Goal: Information Seeking & Learning: Learn about a topic

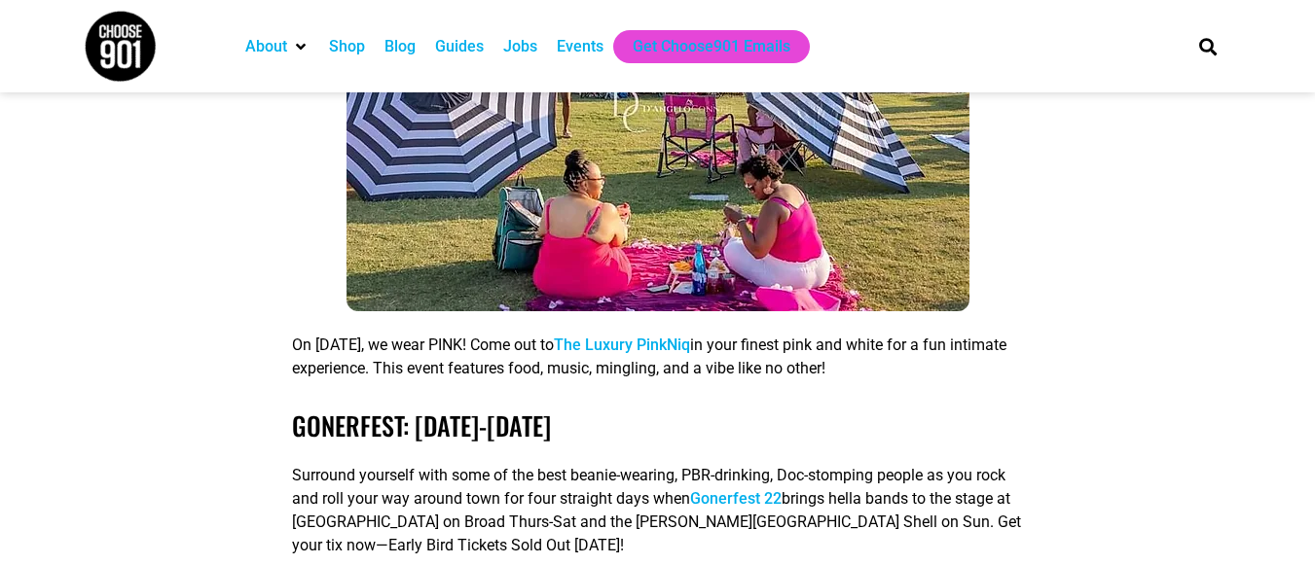
scroll to position [2868, 0]
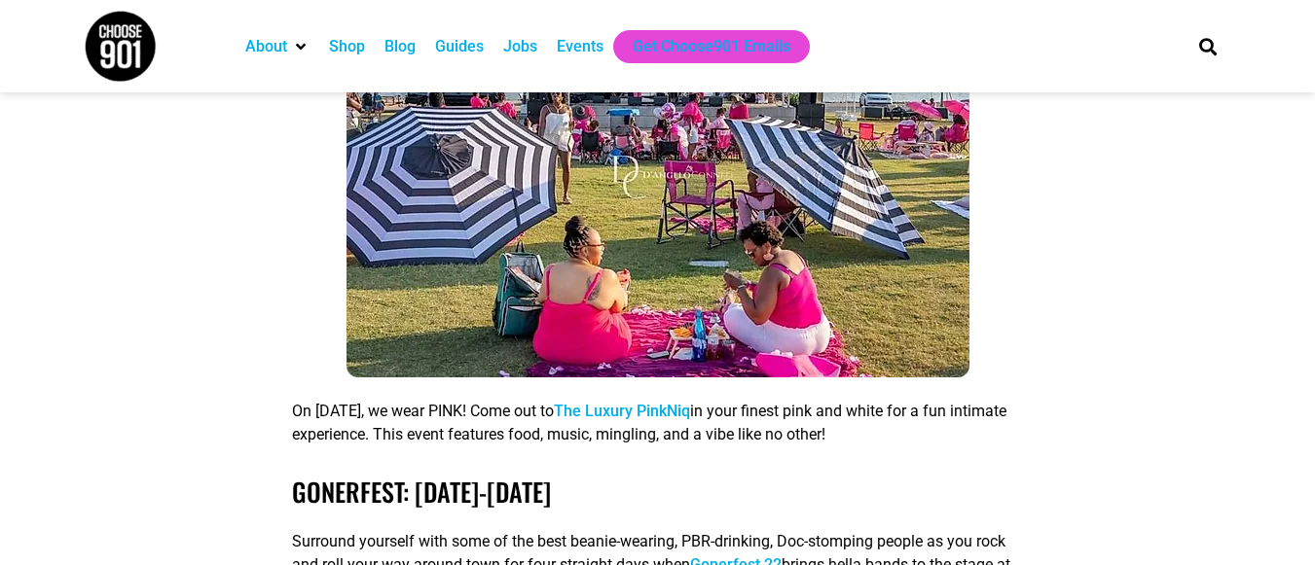
click at [690, 402] on link "The Luxury PinkNiq" at bounding box center [622, 411] width 136 height 18
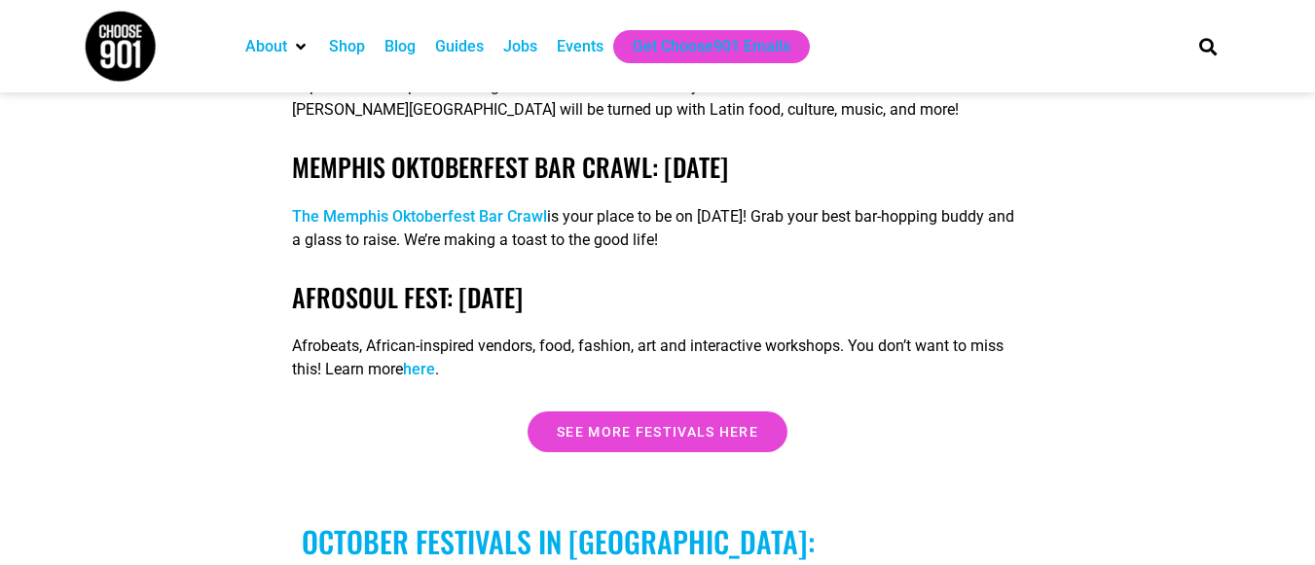
scroll to position [3583, 0]
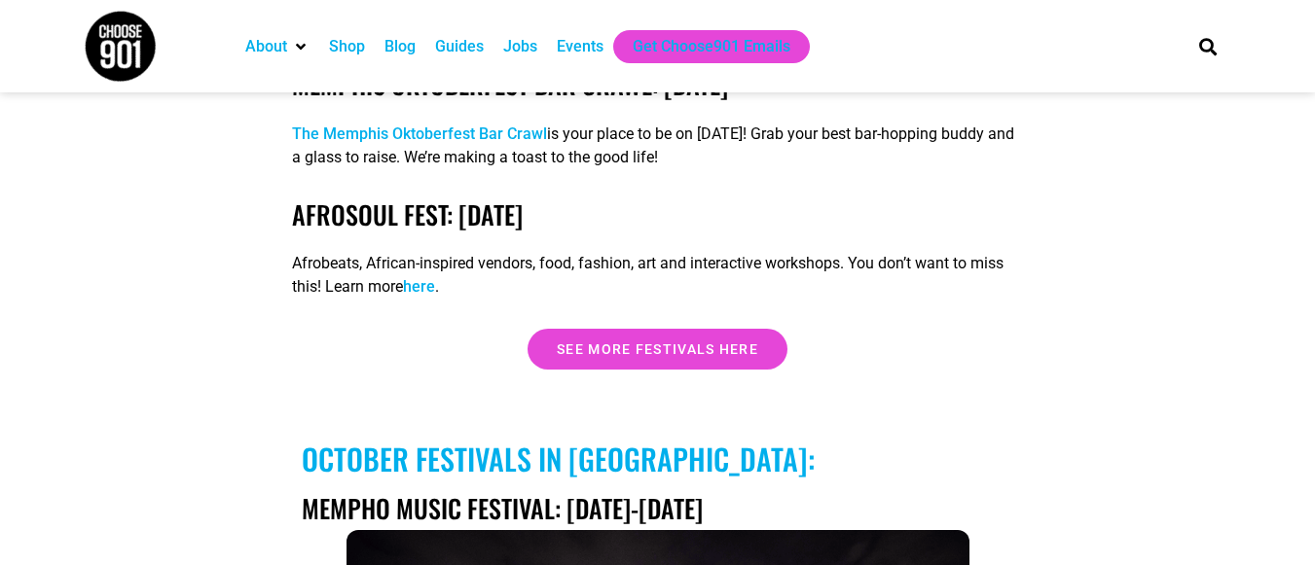
click at [428, 277] on link "here" at bounding box center [419, 286] width 32 height 18
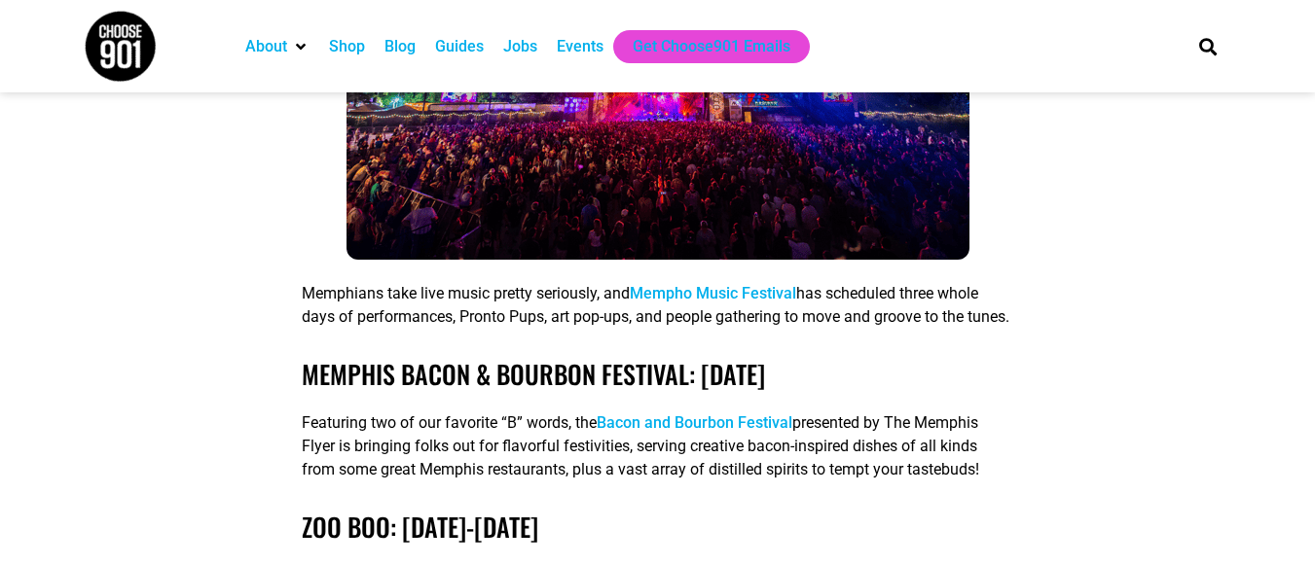
scroll to position [4297, 0]
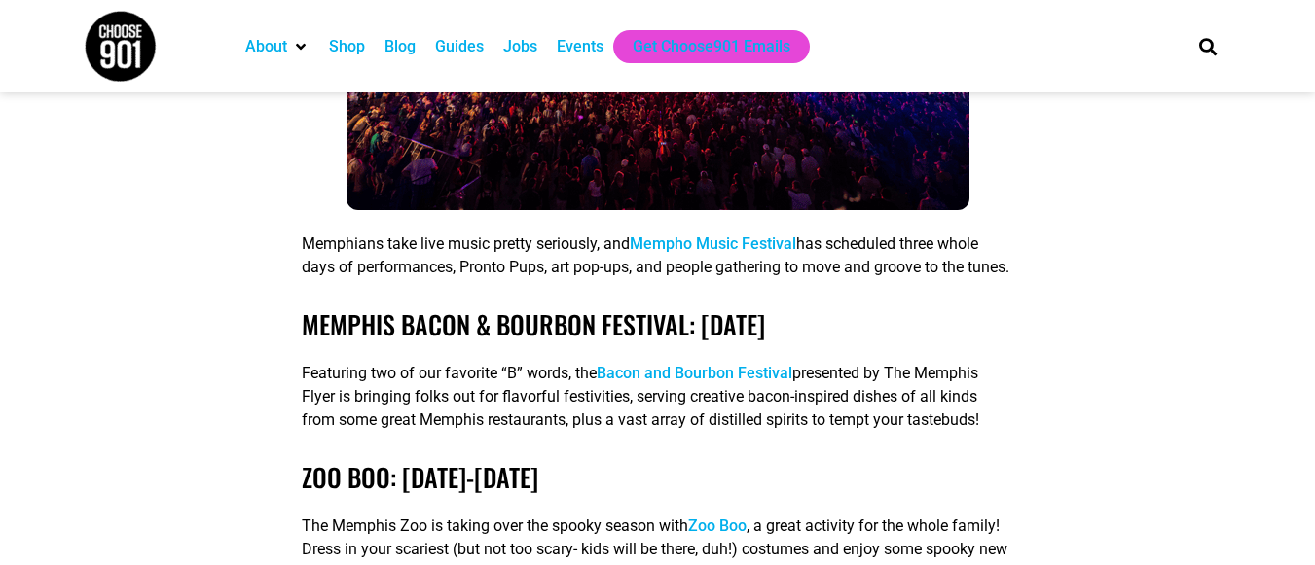
click at [740, 235] on link "Mempho Music Festival" at bounding box center [713, 244] width 166 height 18
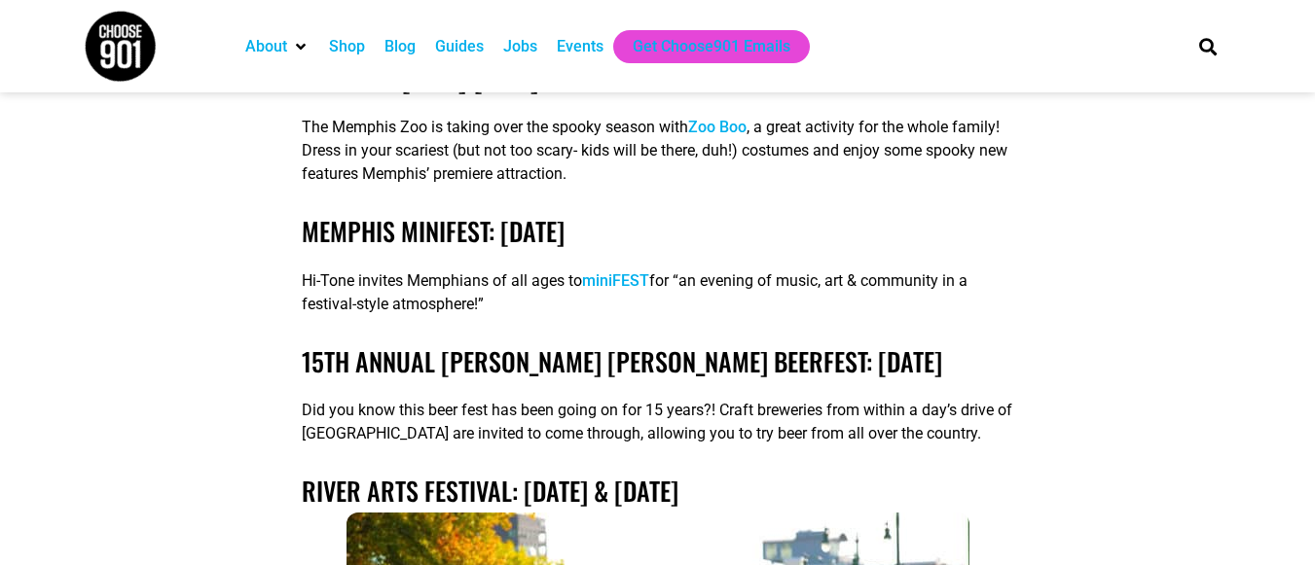
scroll to position [4713, 0]
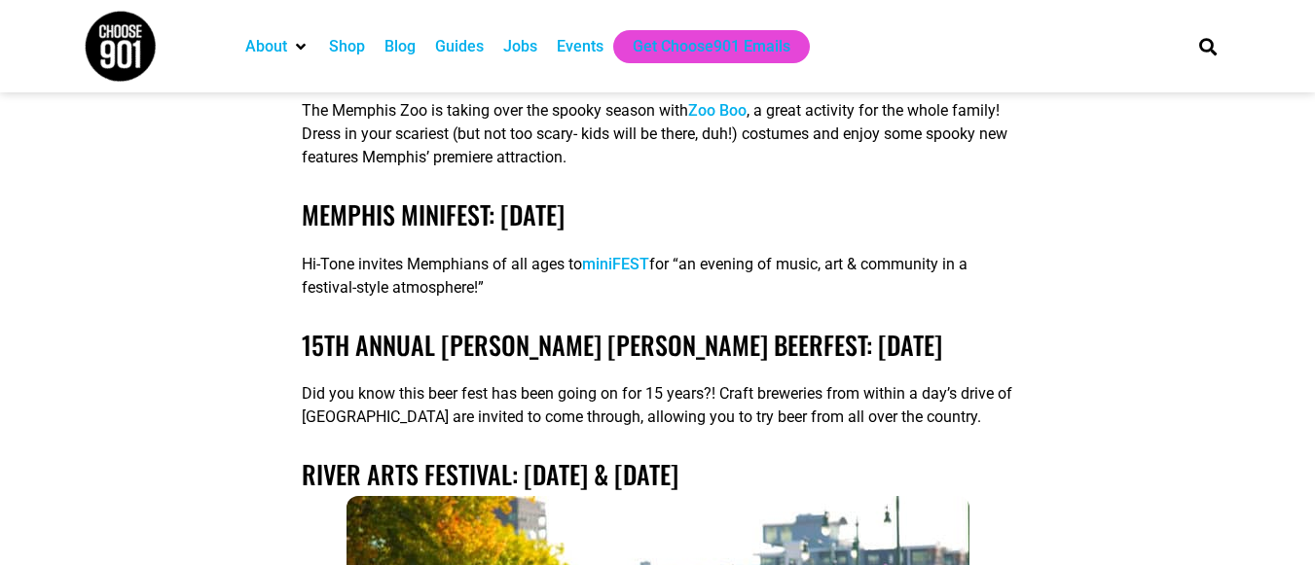
click at [630, 264] on link "miniFEST" at bounding box center [615, 264] width 67 height 18
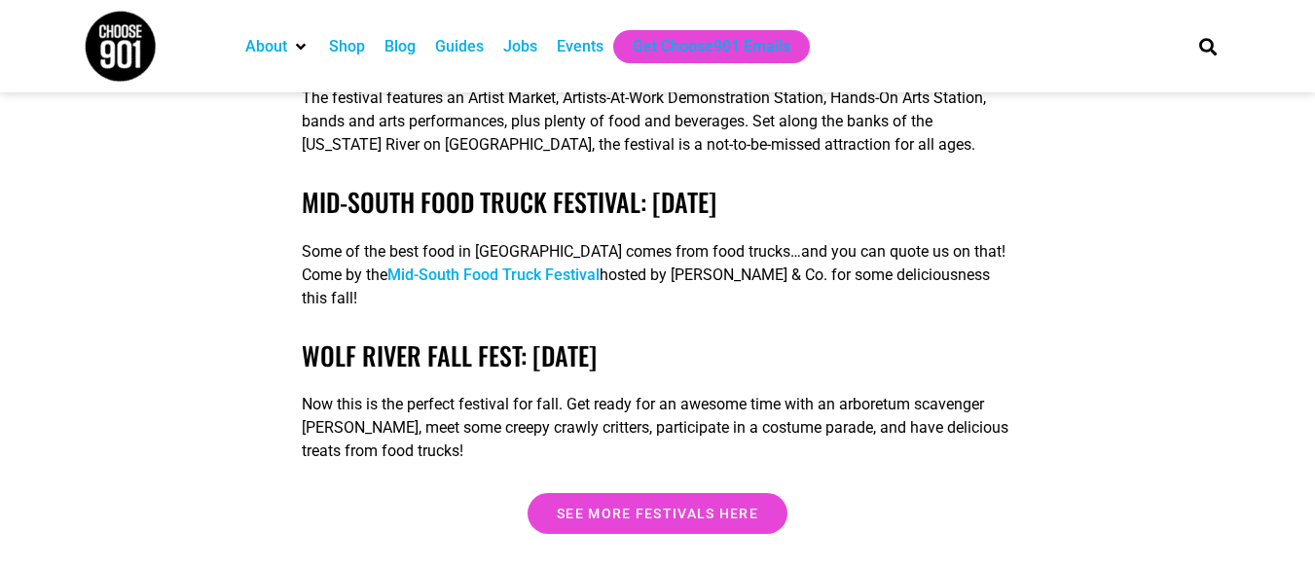
scroll to position [5709, 0]
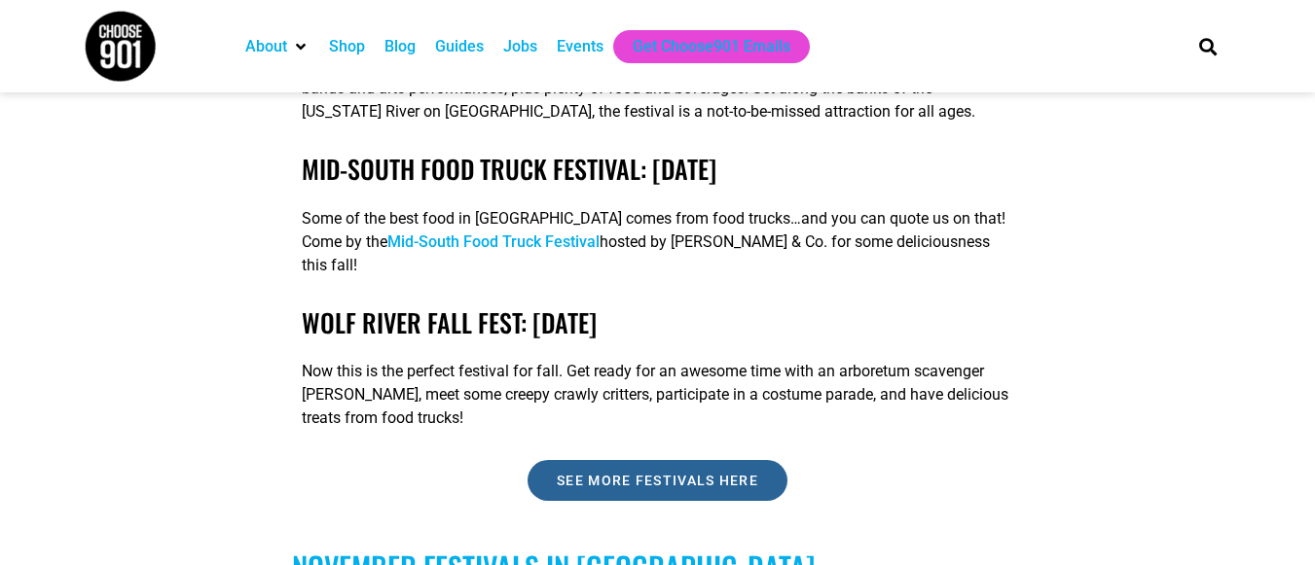
click at [674, 474] on link "See more festivals here" at bounding box center [658, 480] width 260 height 41
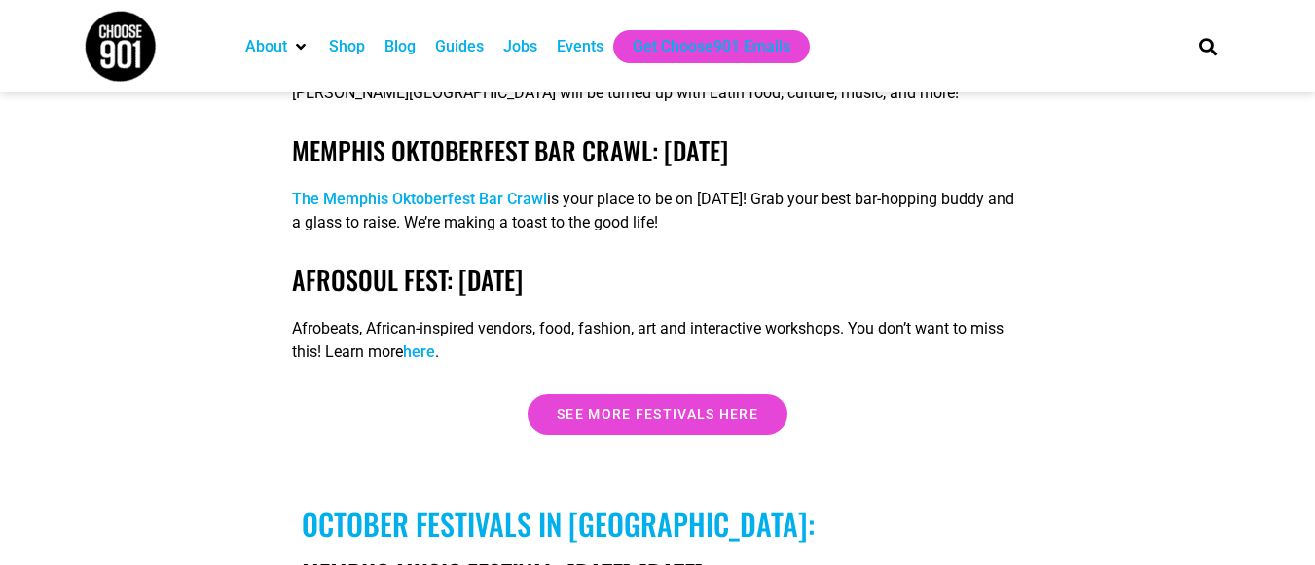
scroll to position [3483, 0]
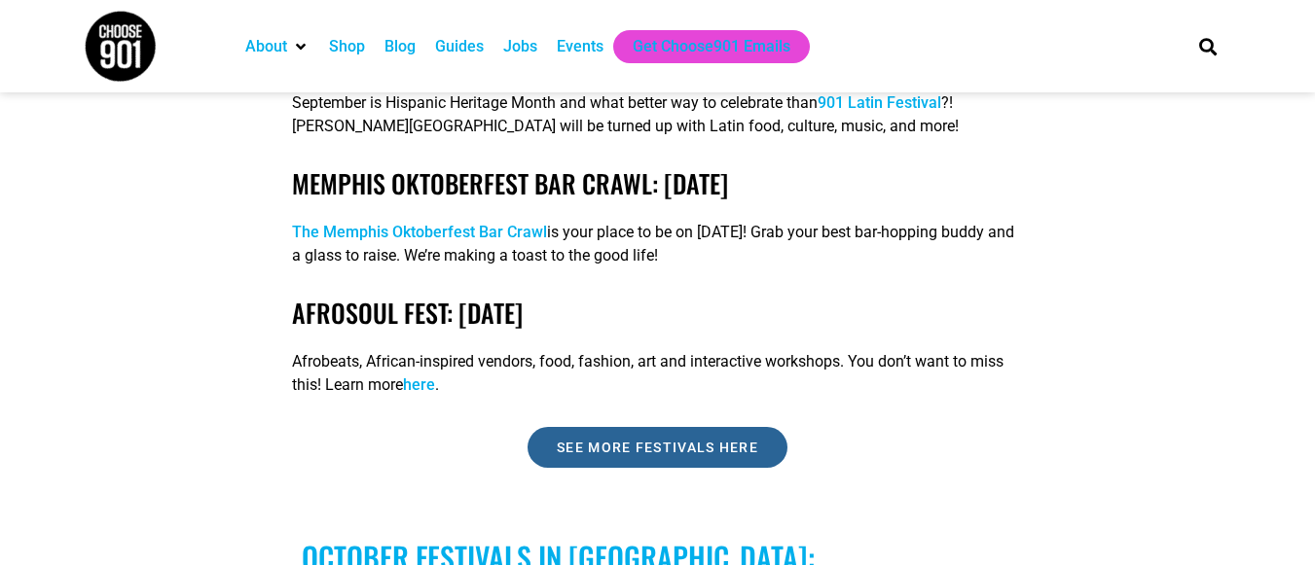
click at [572, 447] on link "See more festivals here" at bounding box center [658, 447] width 260 height 41
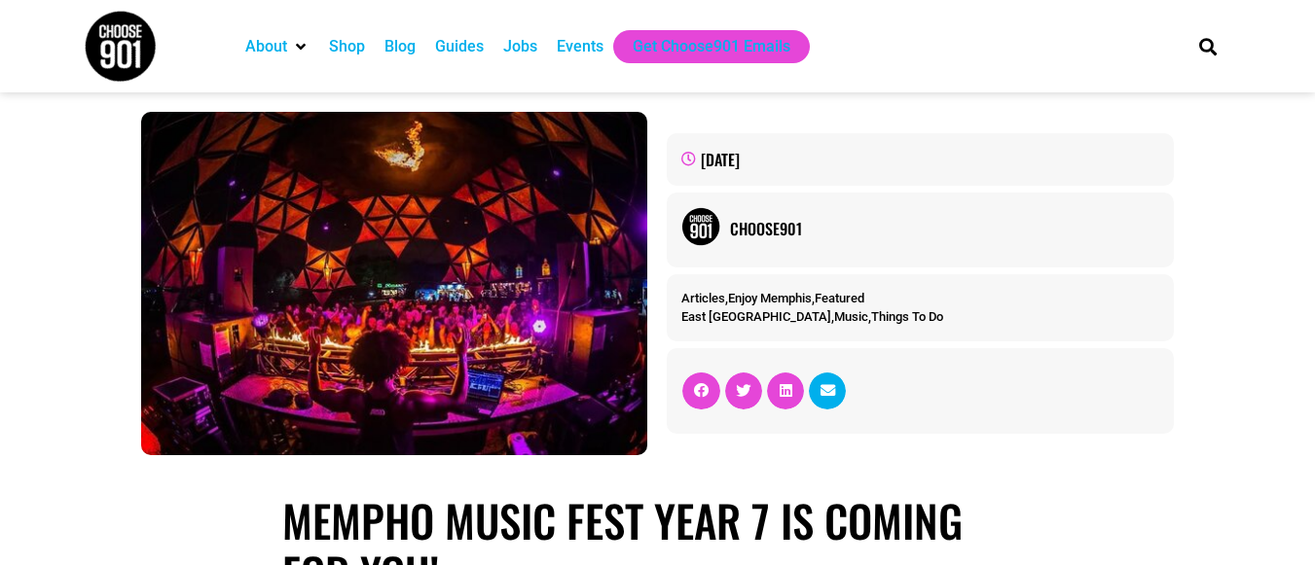
click at [835, 387] on icon "Share on email" at bounding box center [827, 390] width 15 height 15
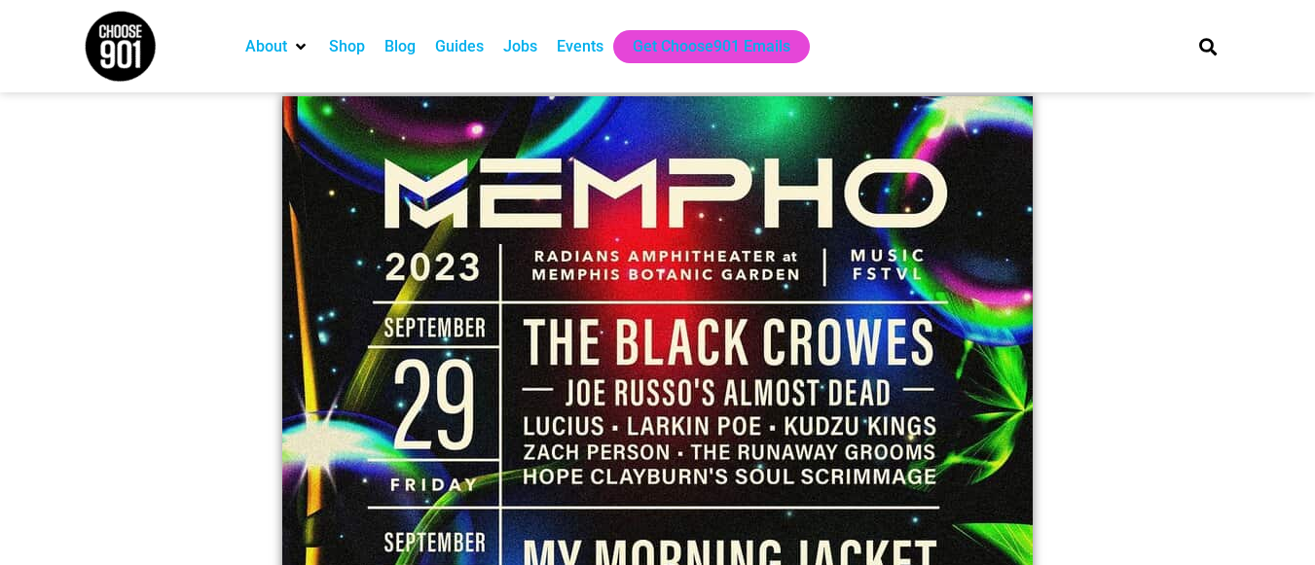
scroll to position [1672, 0]
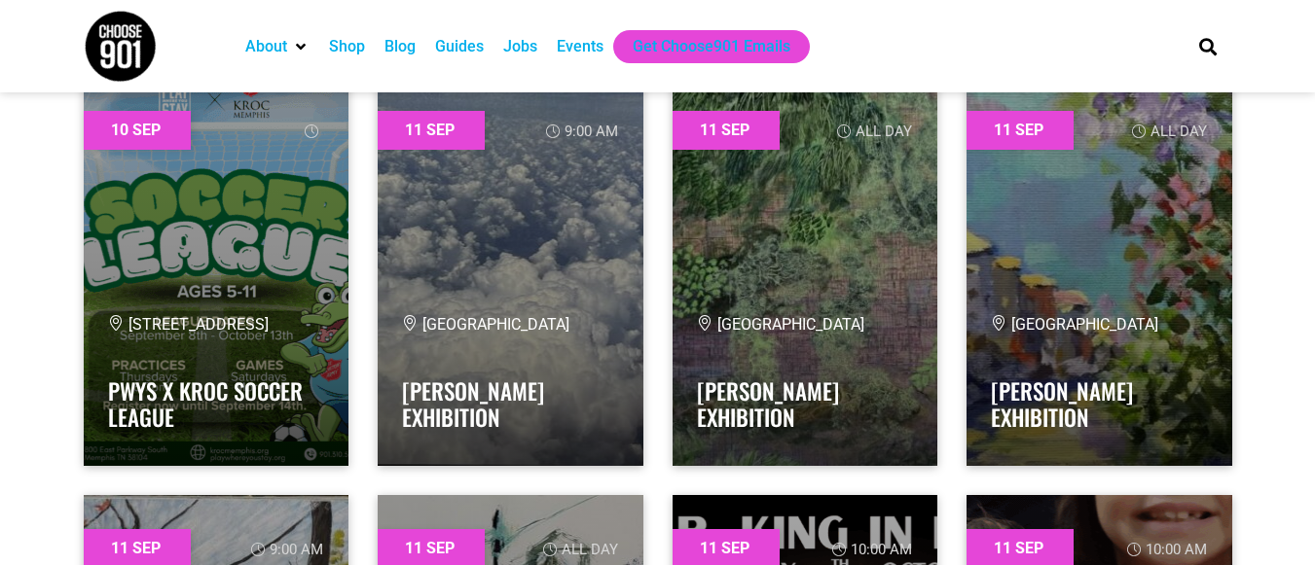
scroll to position [498, 0]
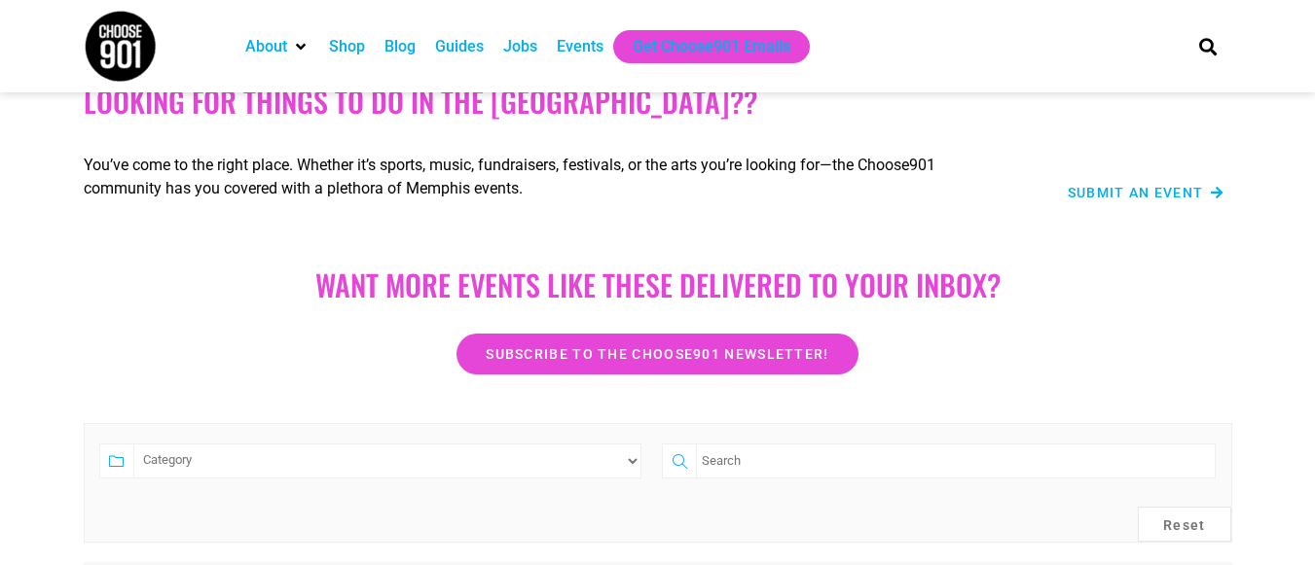
scroll to position [0, 0]
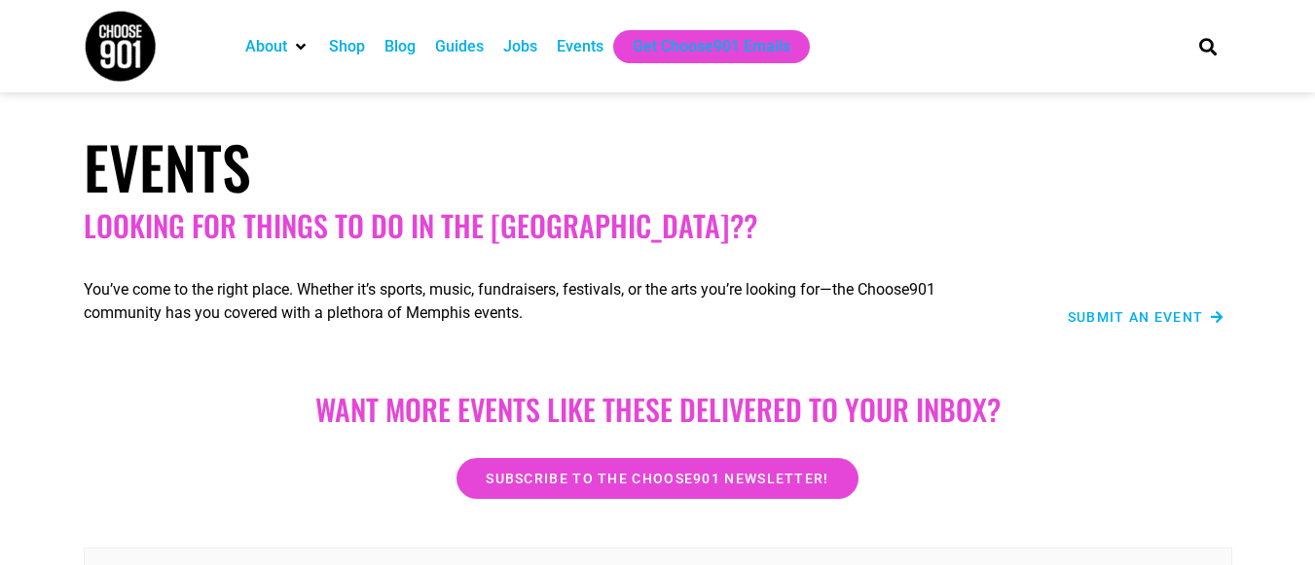
click at [593, 44] on div "Events" at bounding box center [580, 46] width 47 height 23
